Goal: Find specific page/section: Find specific page/section

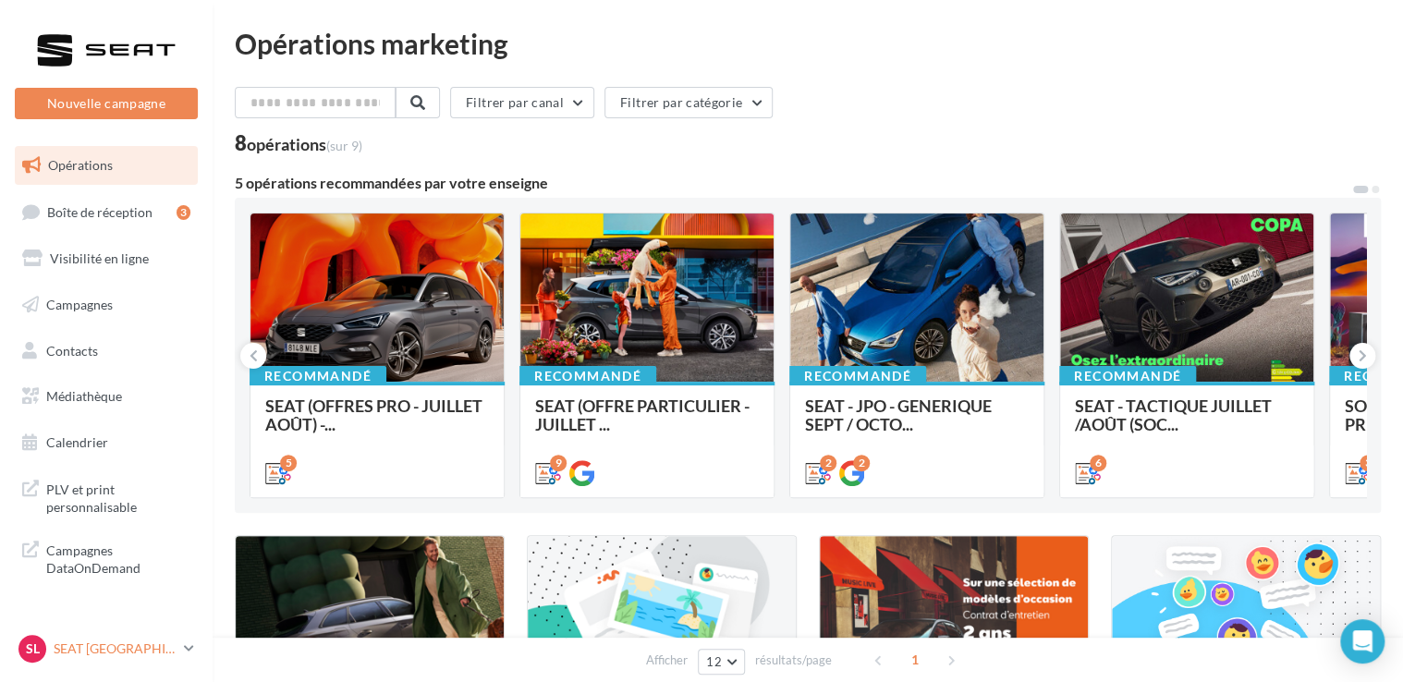
click at [188, 657] on link "SL SEAT [GEOGRAPHIC_DATA] SEAT-[GEOGRAPHIC_DATA]" at bounding box center [106, 648] width 183 height 35
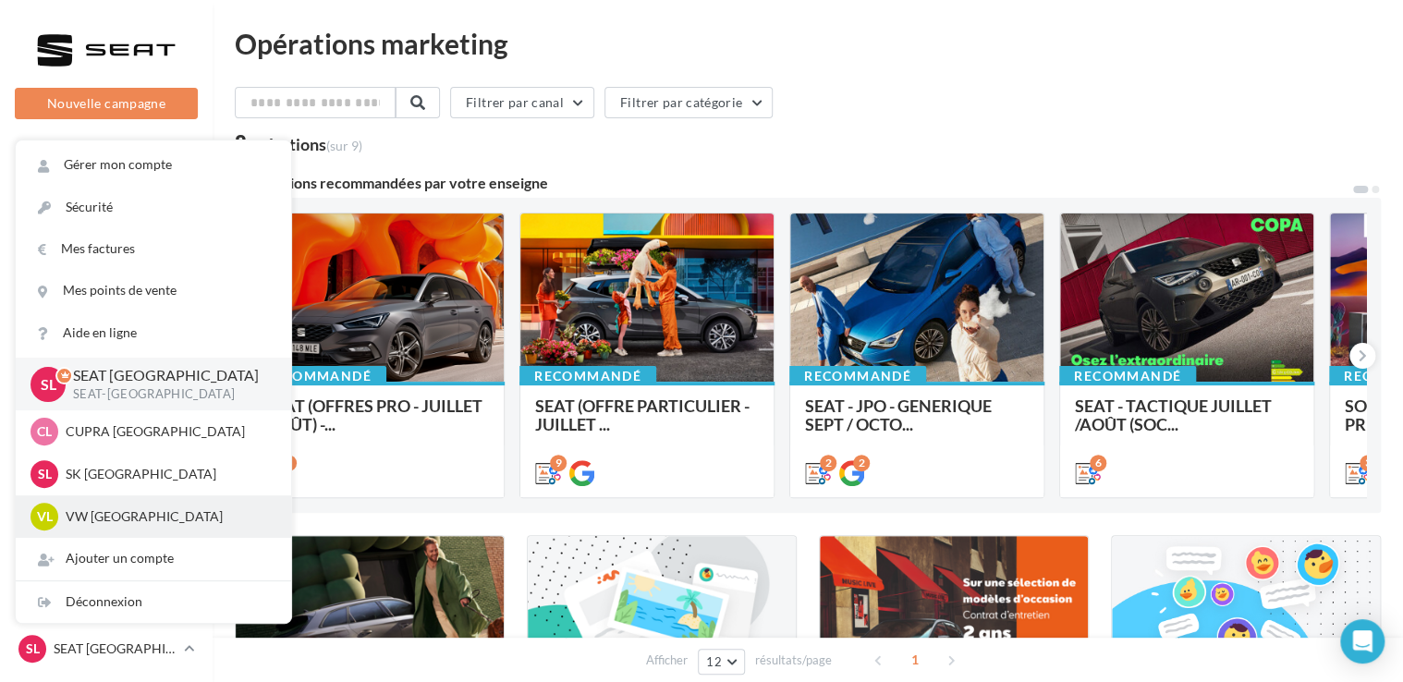
click at [161, 532] on div "VL VW LE HAVRE vw-leh-tou" at bounding box center [153, 516] width 275 height 43
click at [141, 533] on div "VL VW LE HAVRE vw-leh-tou" at bounding box center [153, 516] width 275 height 43
click at [140, 530] on div "VL VW LE HAVRE vw-leh-tou" at bounding box center [154, 517] width 246 height 28
click at [126, 512] on p "VW [GEOGRAPHIC_DATA]" at bounding box center [167, 516] width 203 height 18
click at [151, 513] on p "VW [GEOGRAPHIC_DATA]" at bounding box center [167, 516] width 203 height 18
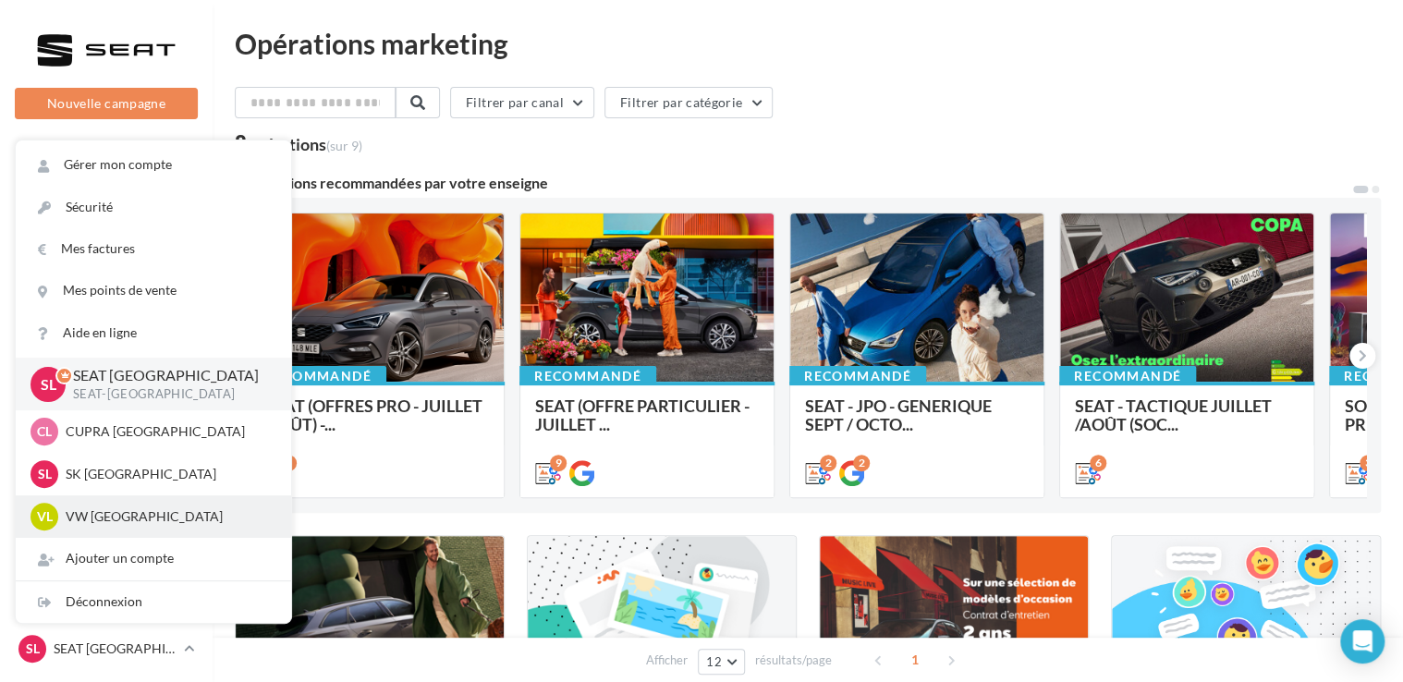
click at [73, 520] on p "VW [GEOGRAPHIC_DATA]" at bounding box center [167, 516] width 203 height 18
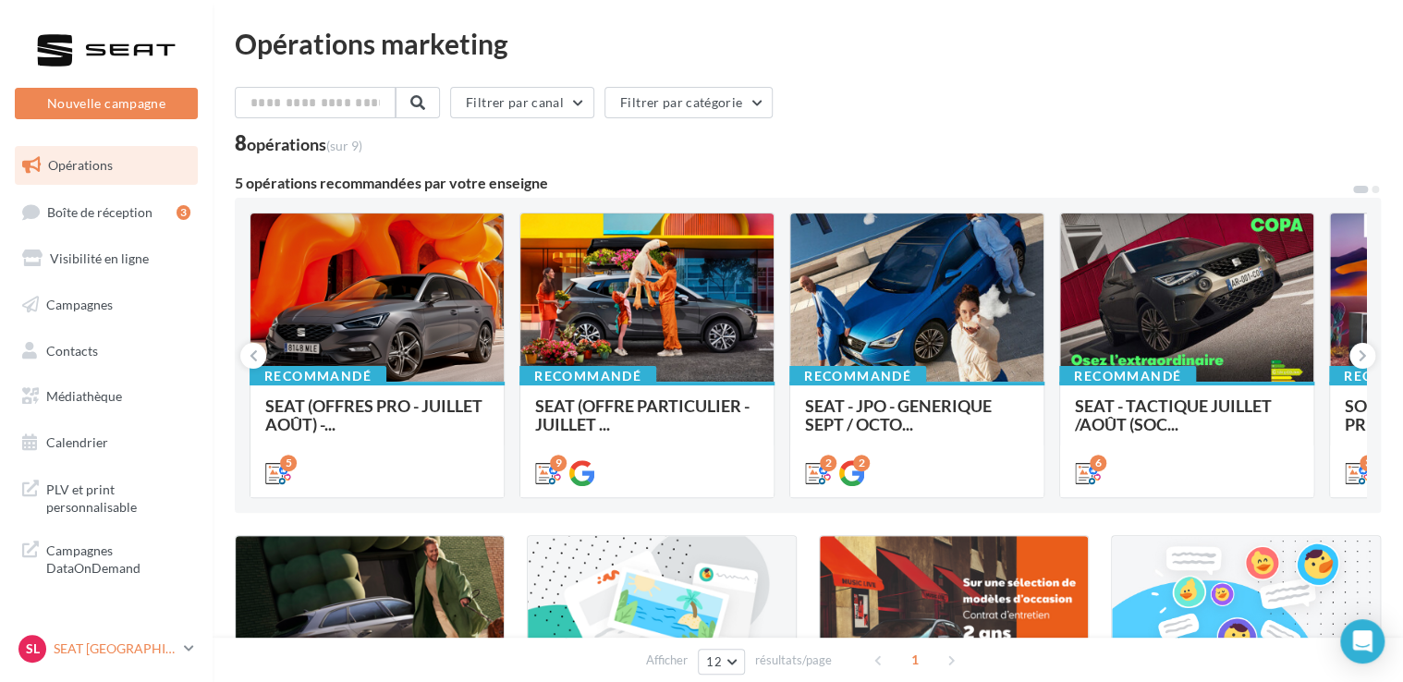
click at [178, 645] on link "SL SEAT [GEOGRAPHIC_DATA] SEAT-[GEOGRAPHIC_DATA]" at bounding box center [106, 648] width 183 height 35
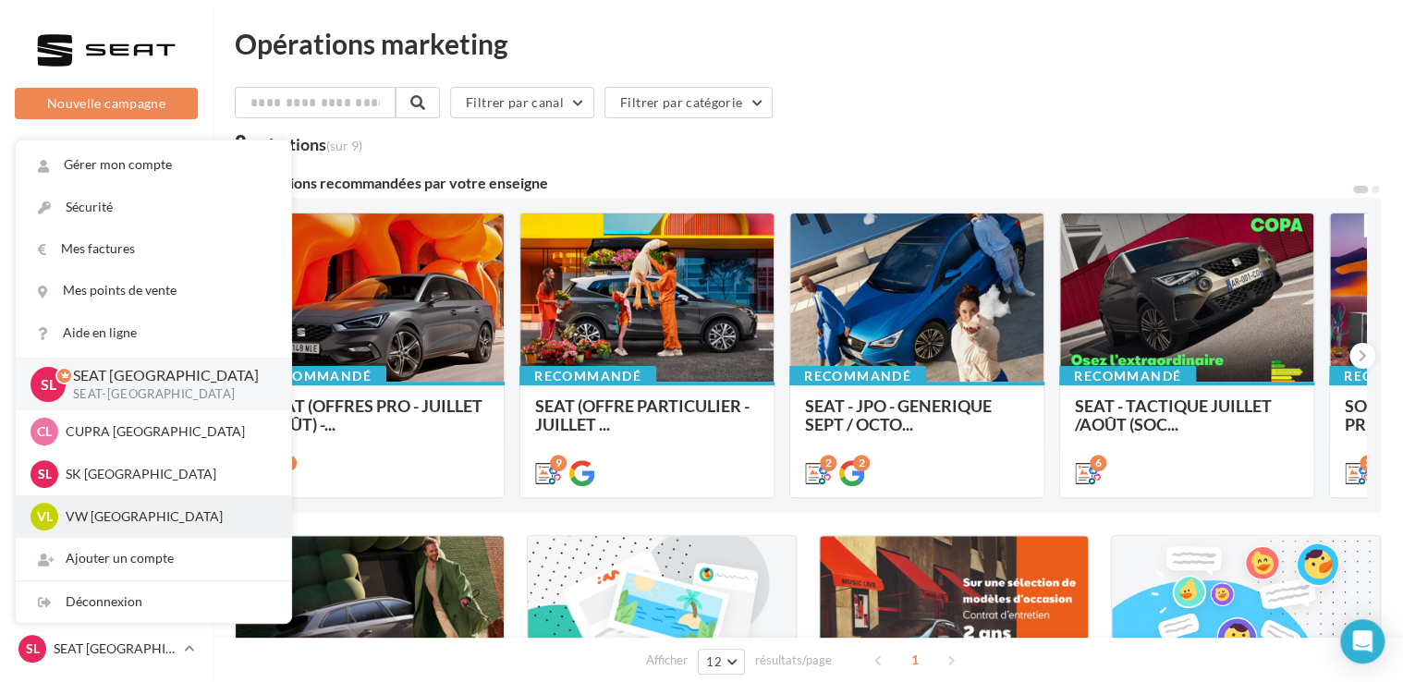
click at [105, 521] on p "VW [GEOGRAPHIC_DATA]" at bounding box center [167, 516] width 203 height 18
